Goal: Transaction & Acquisition: Subscribe to service/newsletter

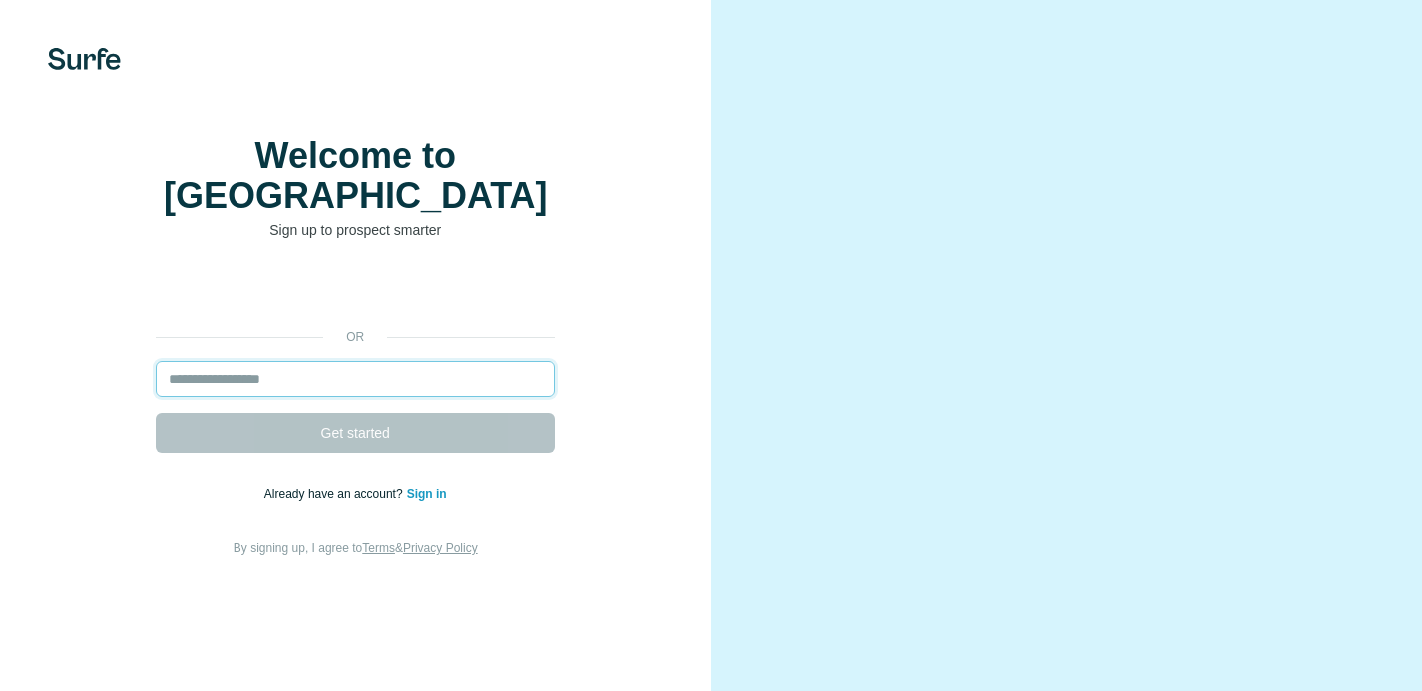
click at [288, 396] on input "email" at bounding box center [355, 379] width 399 height 36
click at [390, 397] on input "email" at bounding box center [355, 379] width 399 height 36
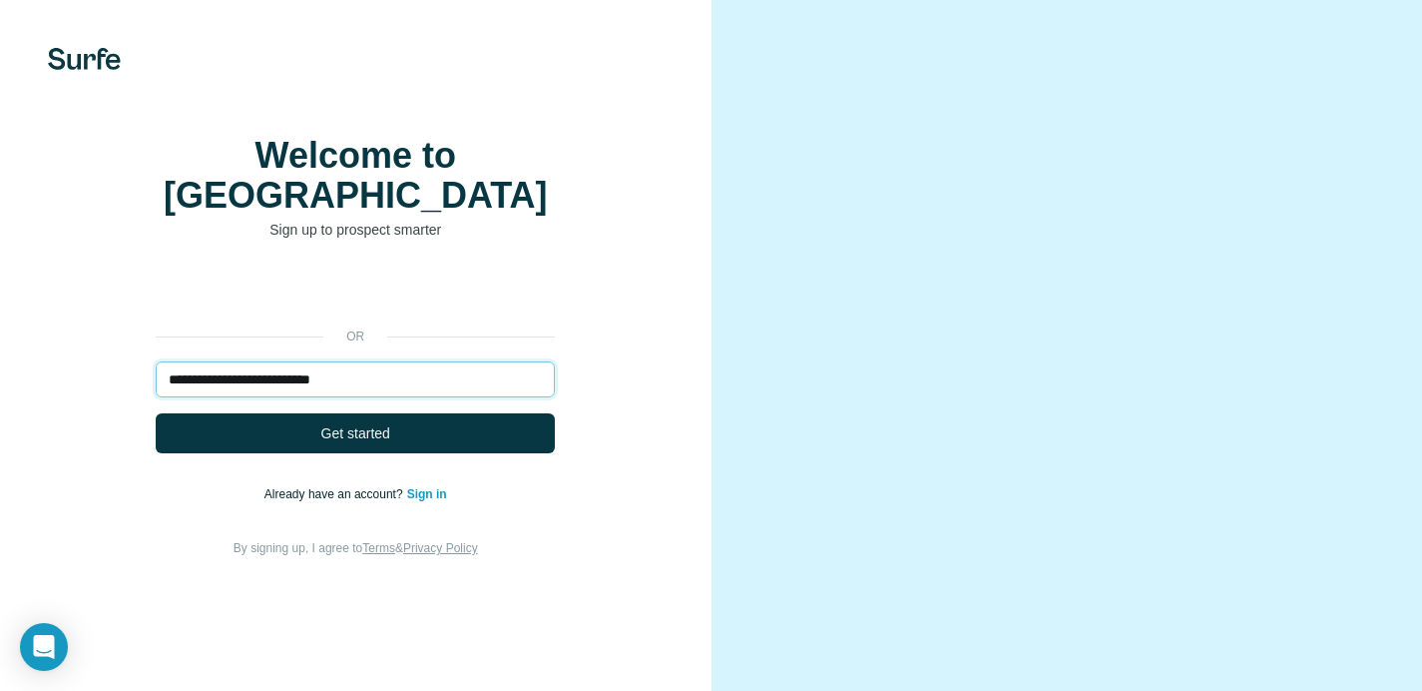
type input "**********"
click at [156, 413] on button "Get started" at bounding box center [355, 433] width 399 height 40
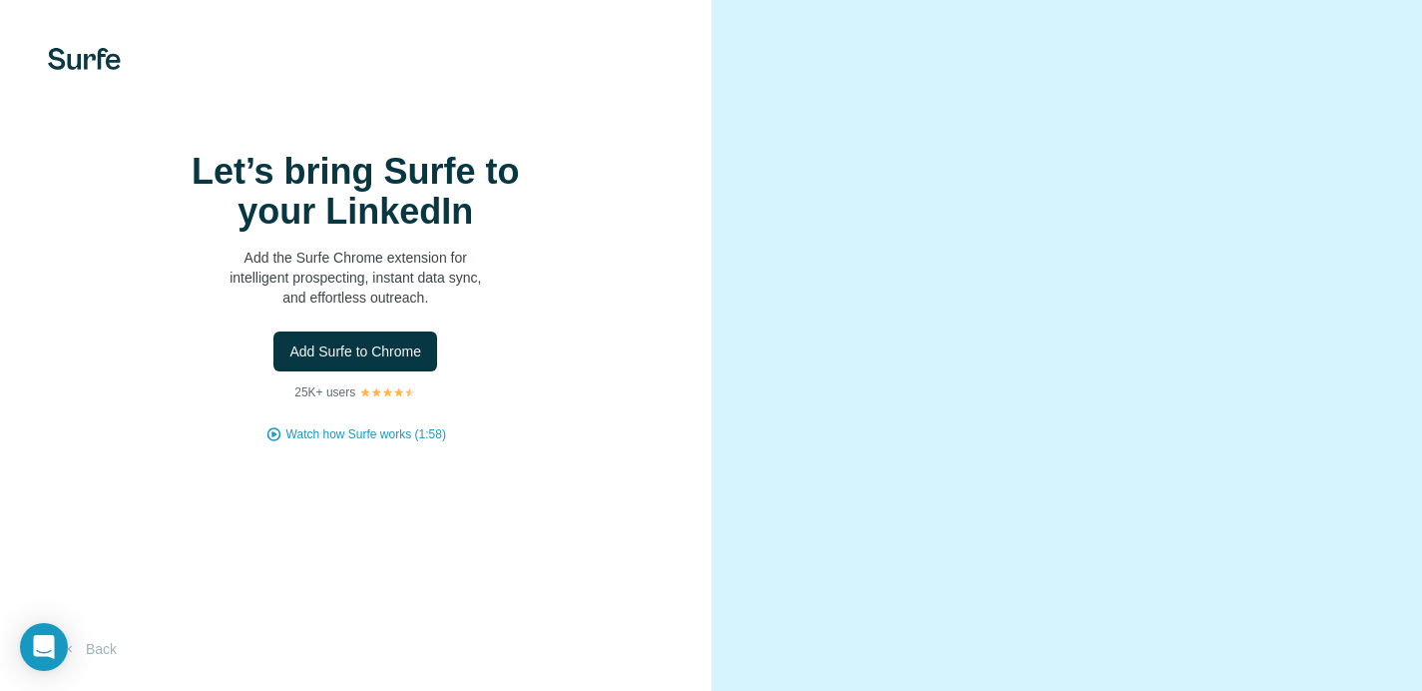
click at [783, 196] on video at bounding box center [1067, 345] width 600 height 299
drag, startPoint x: 471, startPoint y: 162, endPoint x: 577, endPoint y: 93, distance: 126.2
click at [470, 161] on div "Let’s bring Surfe to your LinkedIn Add the Surfe Chrome extension for intellige…" at bounding box center [356, 345] width 712 height 691
click at [361, 361] on span "Add Surfe to Chrome" at bounding box center [355, 351] width 132 height 20
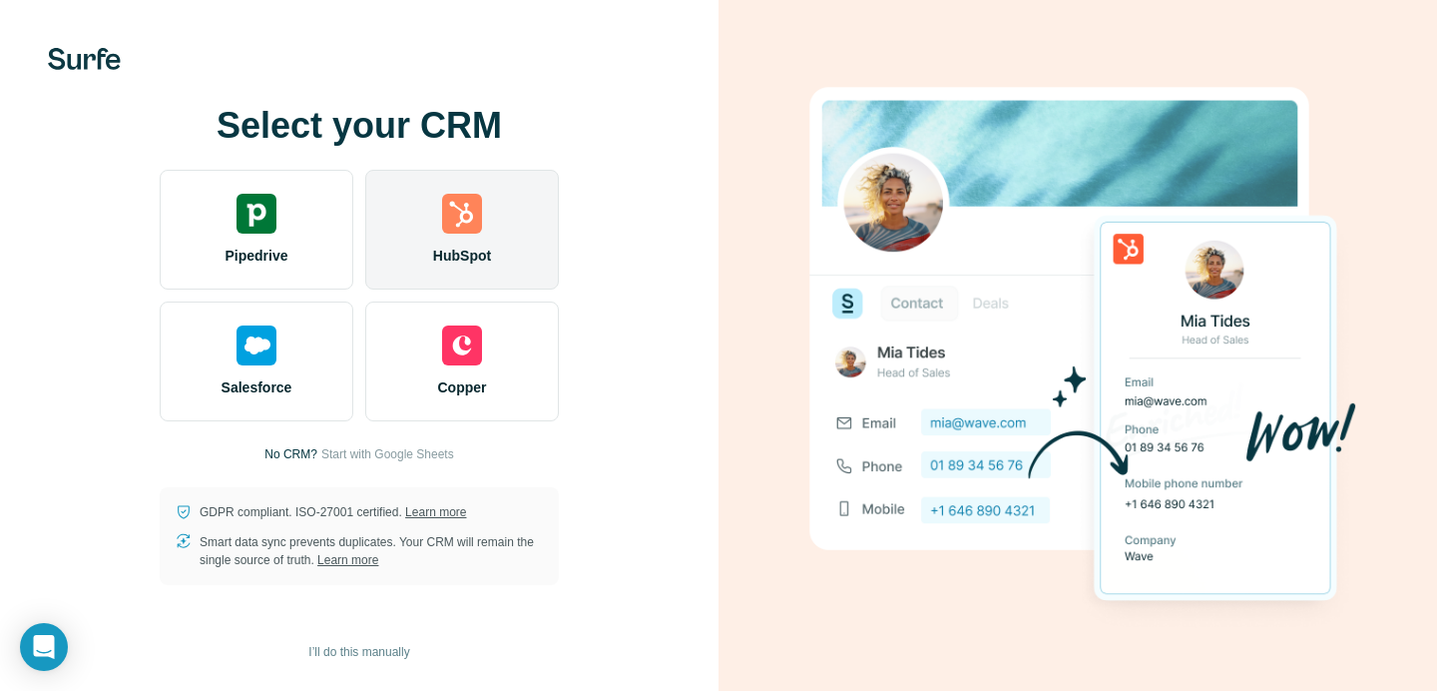
click at [468, 250] on span "HubSpot" at bounding box center [462, 256] width 58 height 20
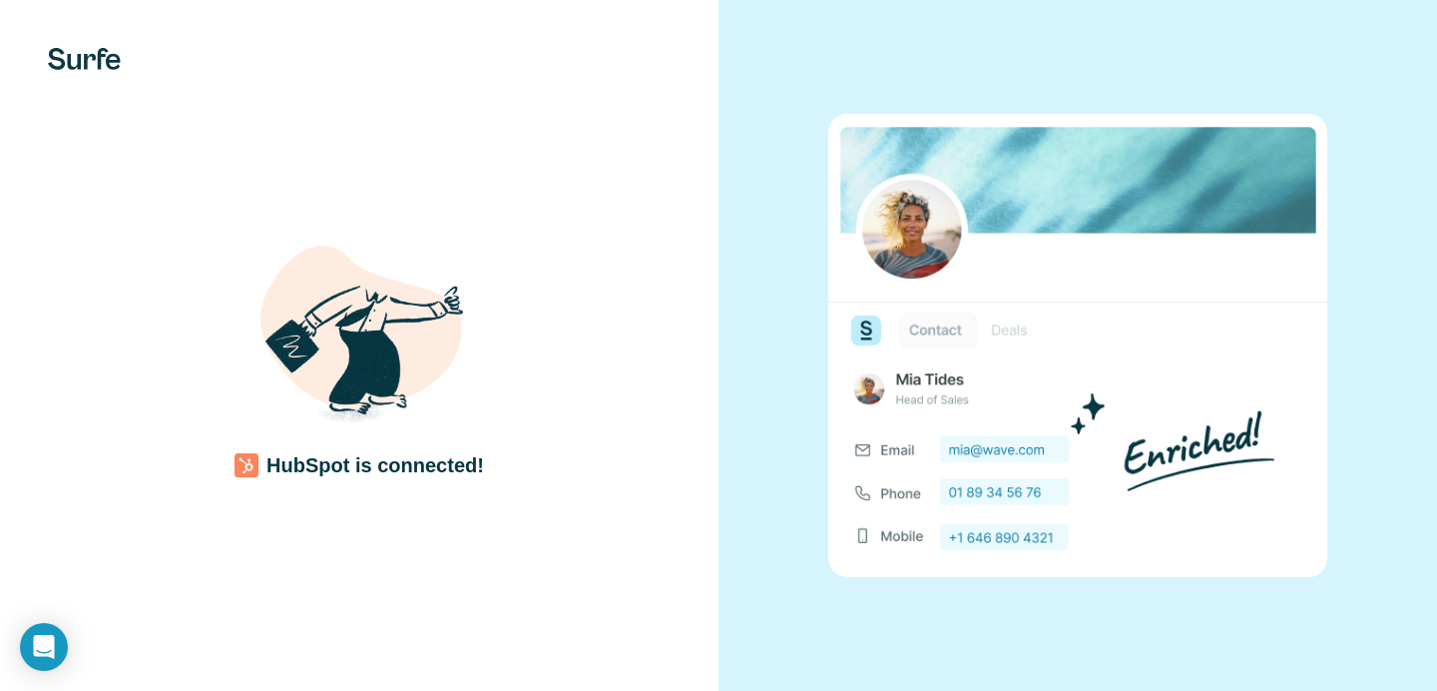
click at [980, 1] on div at bounding box center [1078, 345] width 719 height 691
click at [864, 2] on div at bounding box center [1078, 345] width 719 height 691
